Goal: Information Seeking & Learning: Learn about a topic

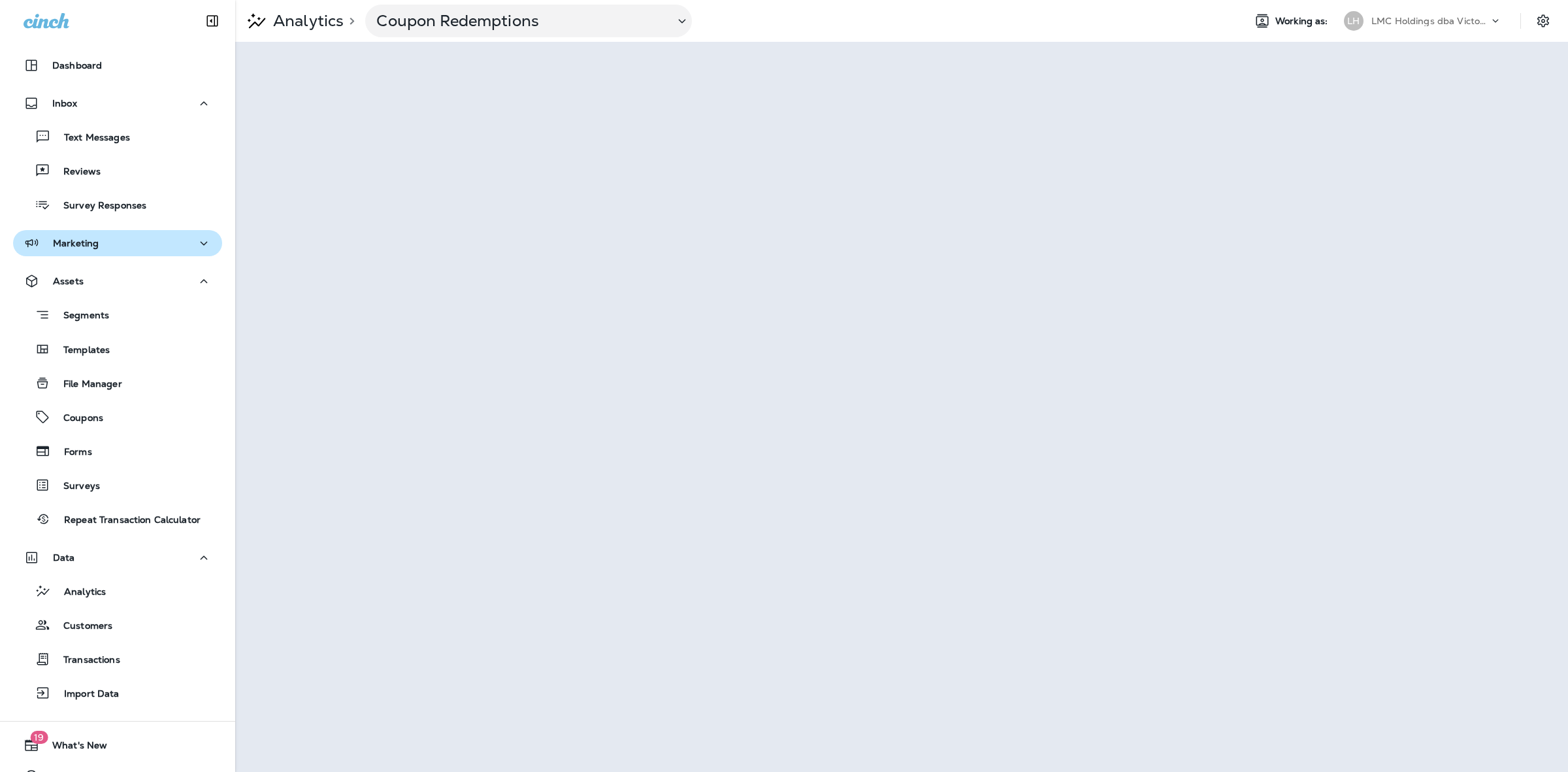
click at [139, 236] on div "Marketing" at bounding box center [117, 243] width 188 height 17
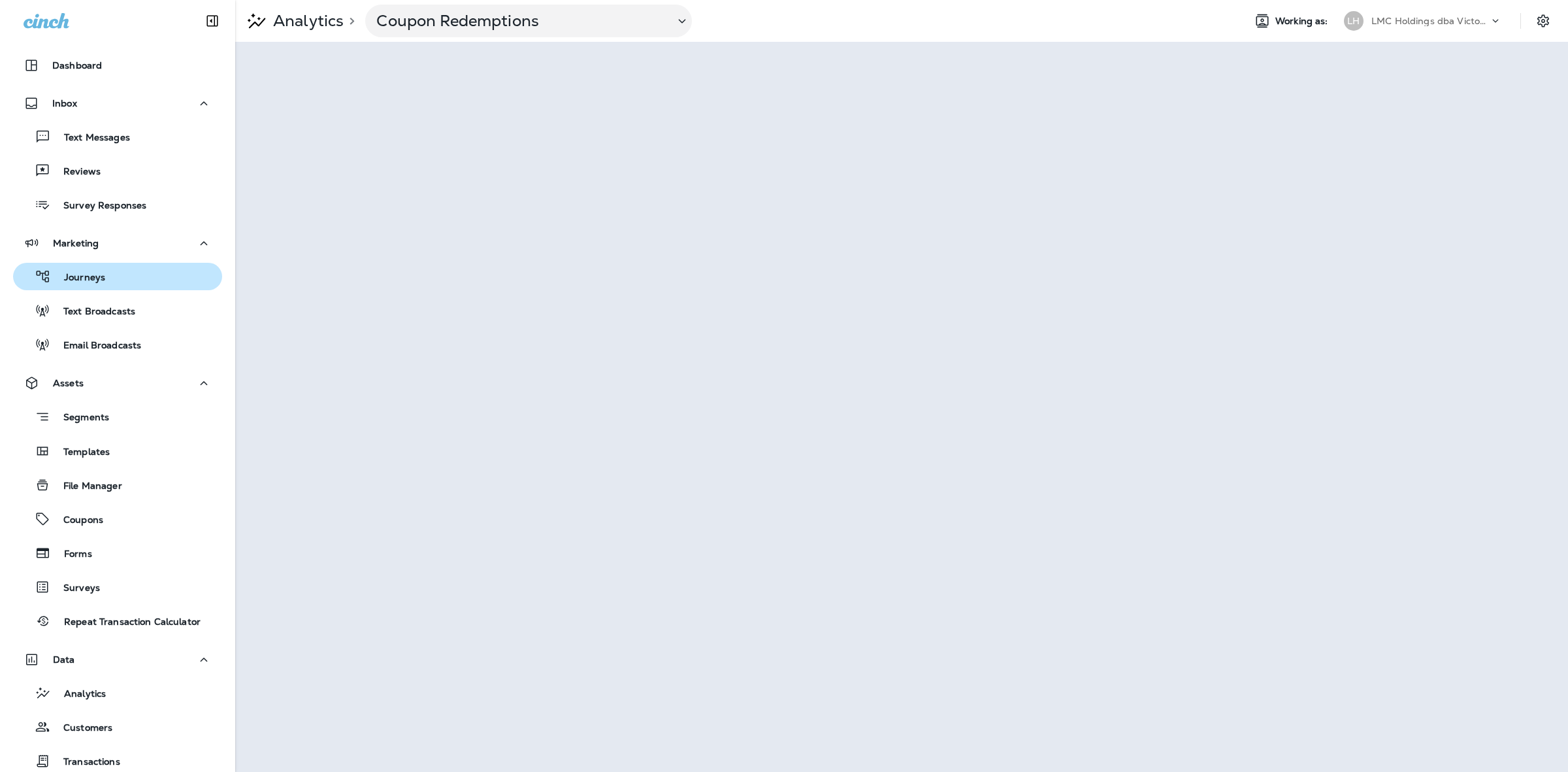
click at [129, 280] on div "Journeys" at bounding box center [117, 276] width 198 height 19
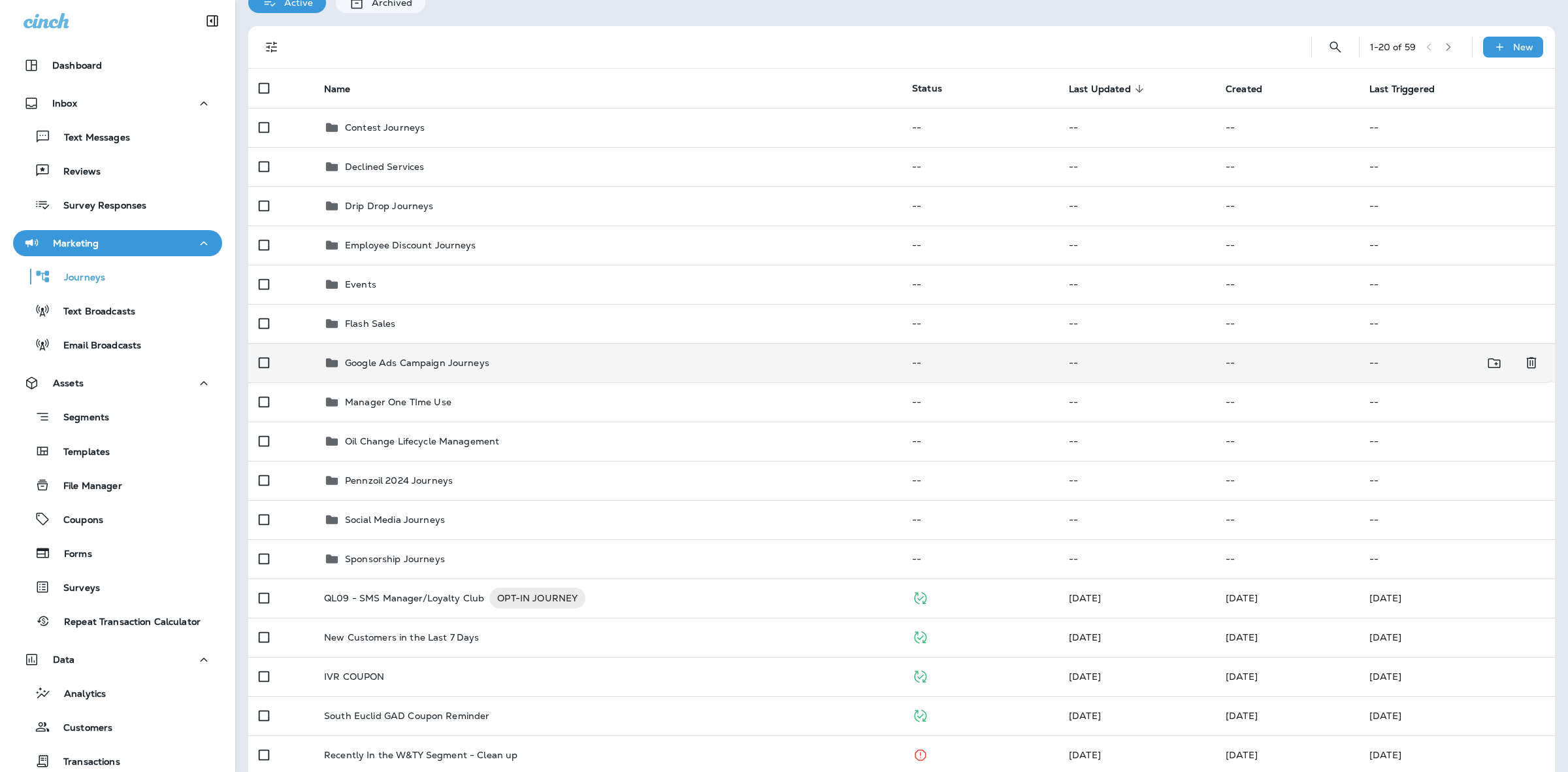
scroll to position [82, 0]
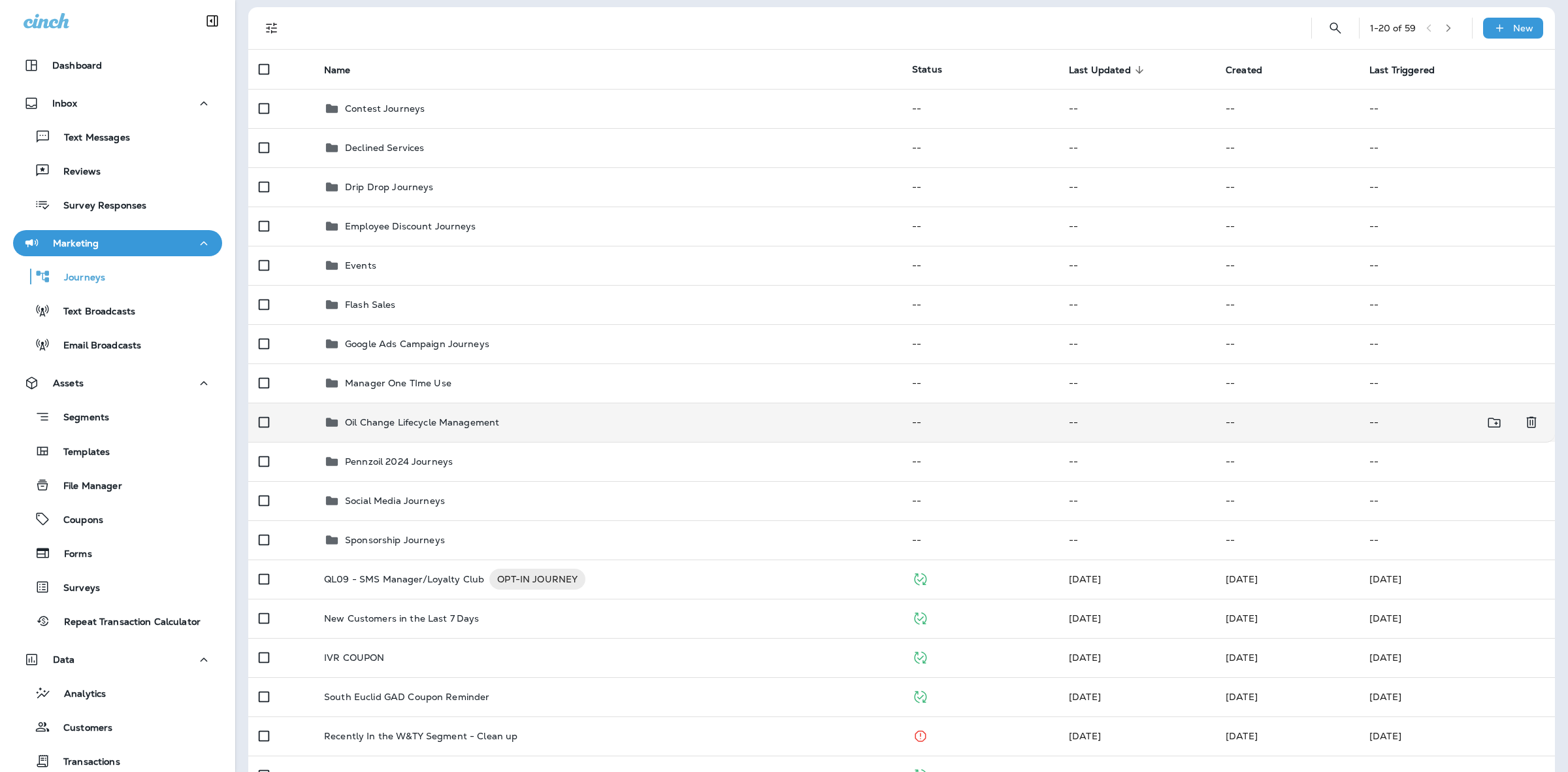
click at [475, 425] on p "Oil Change Lifecycle Management" at bounding box center [422, 422] width 154 height 11
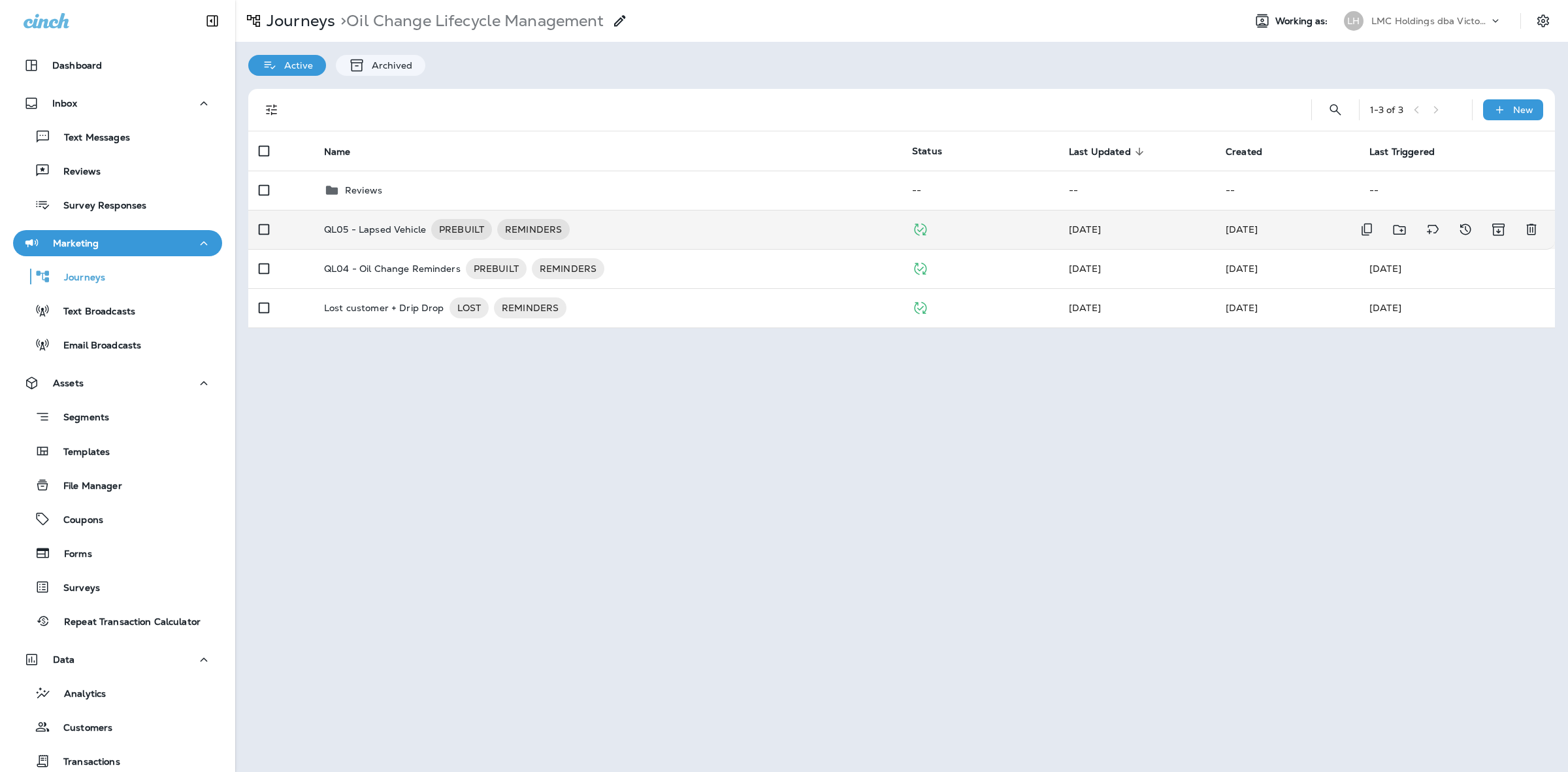
click at [603, 230] on div "QL05 - Lapsed Vehicle PREBUILT REMINDERS" at bounding box center [608, 229] width 567 height 21
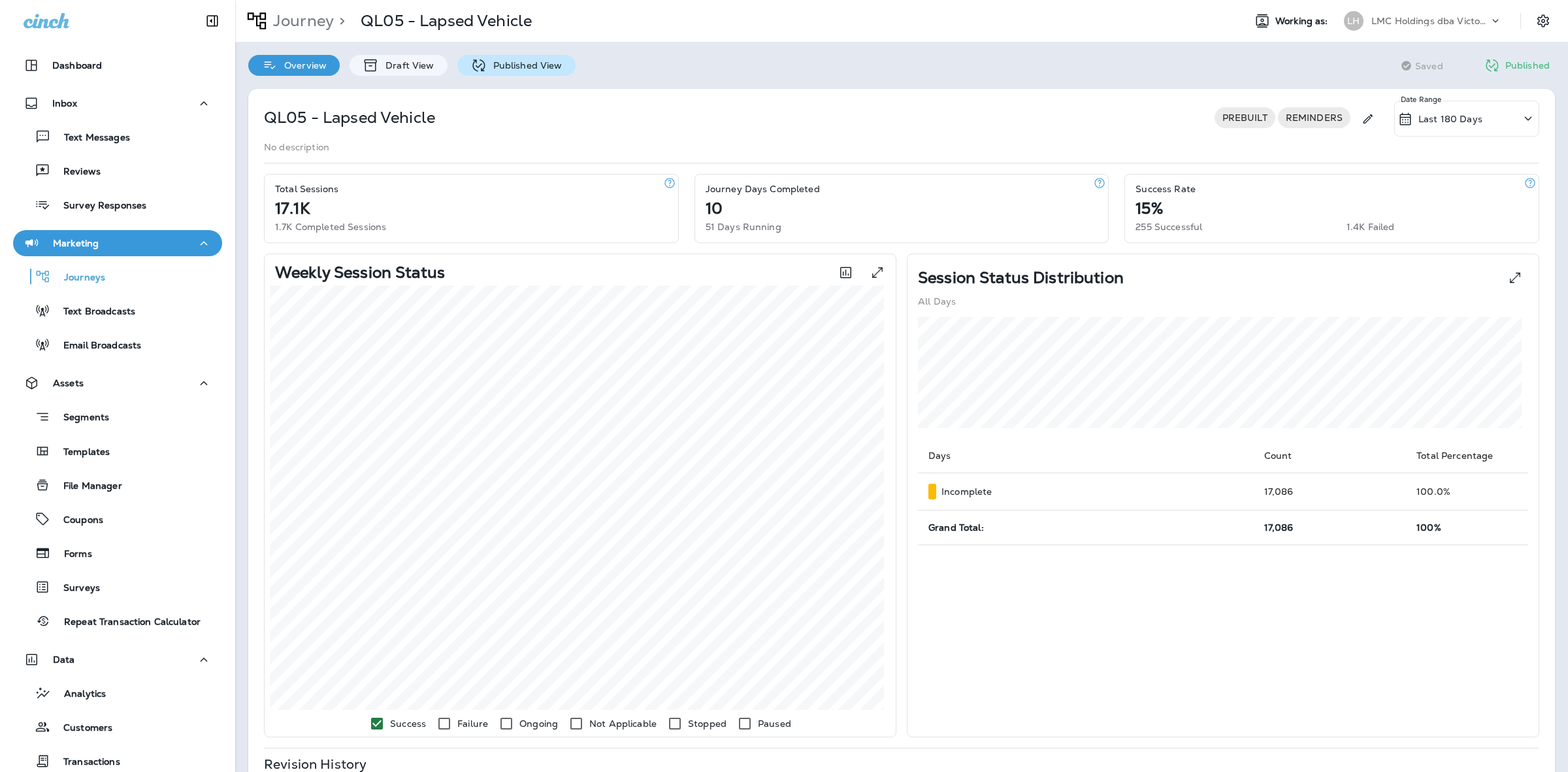
click at [497, 67] on p "Published View" at bounding box center [525, 65] width 76 height 11
